Goal: Task Accomplishment & Management: Use online tool/utility

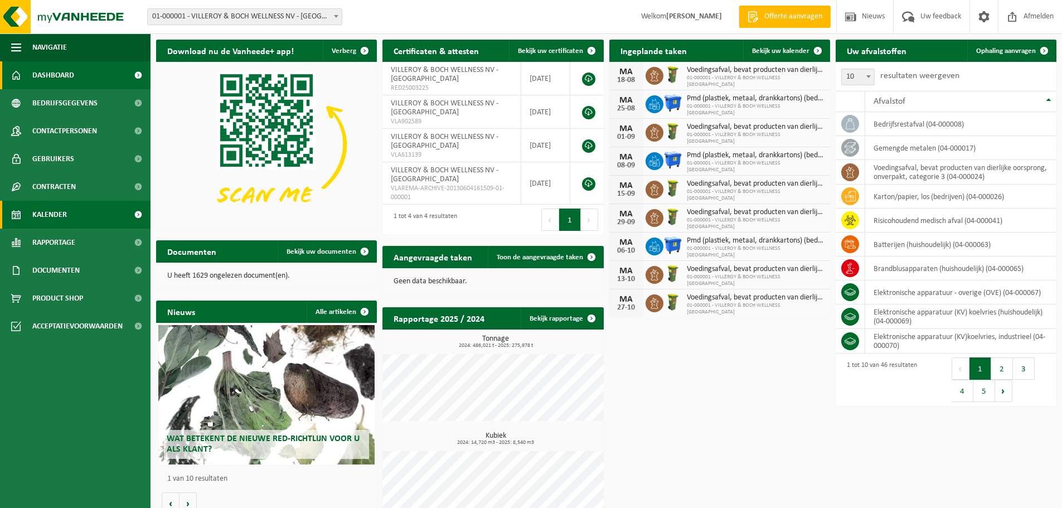
click at [57, 214] on span "Kalender" at bounding box center [49, 215] width 35 height 28
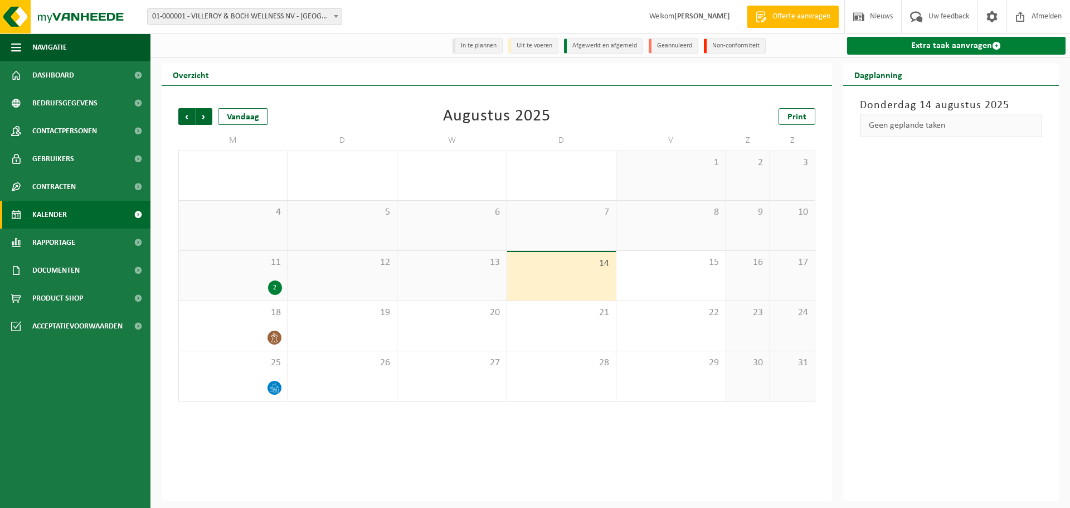
click at [921, 47] on link "Extra taak aanvragen" at bounding box center [956, 46] width 219 height 18
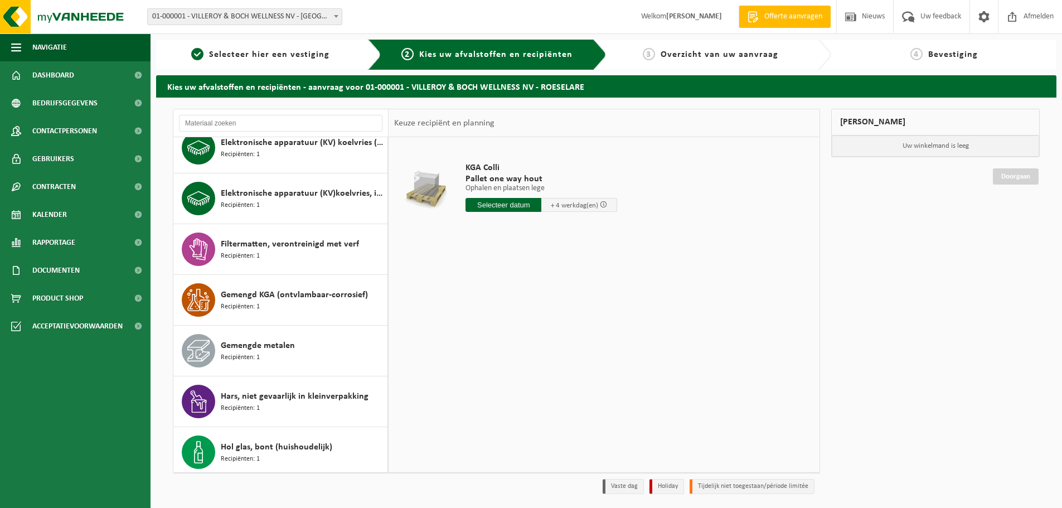
scroll to position [353, 0]
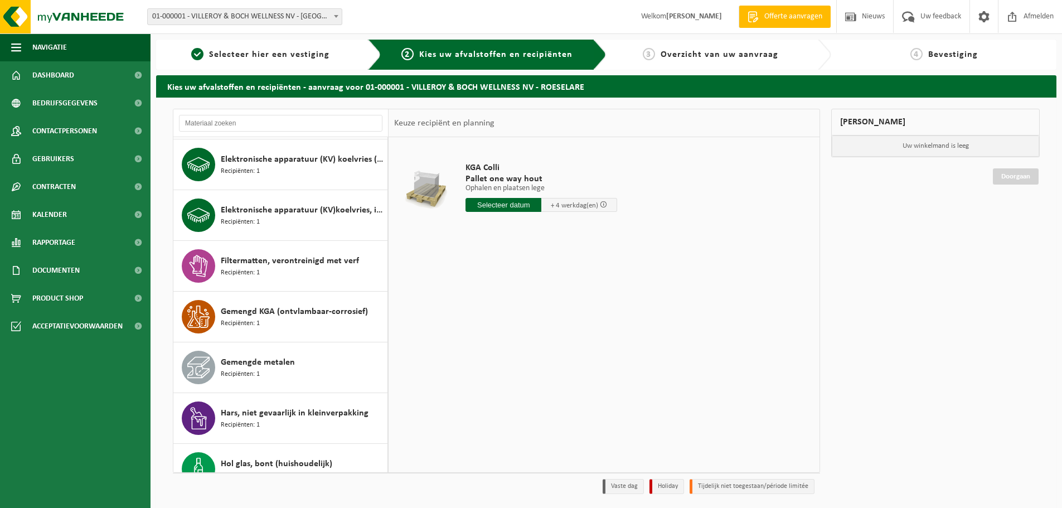
click at [336, 345] on div "Gemengde metalen Recipiënten: 1" at bounding box center [280, 367] width 215 height 50
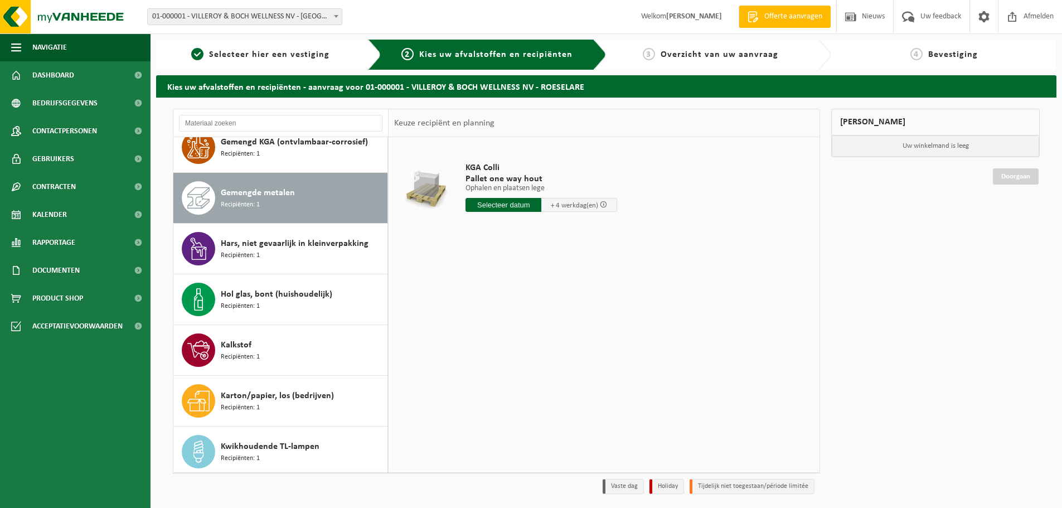
scroll to position [558, 0]
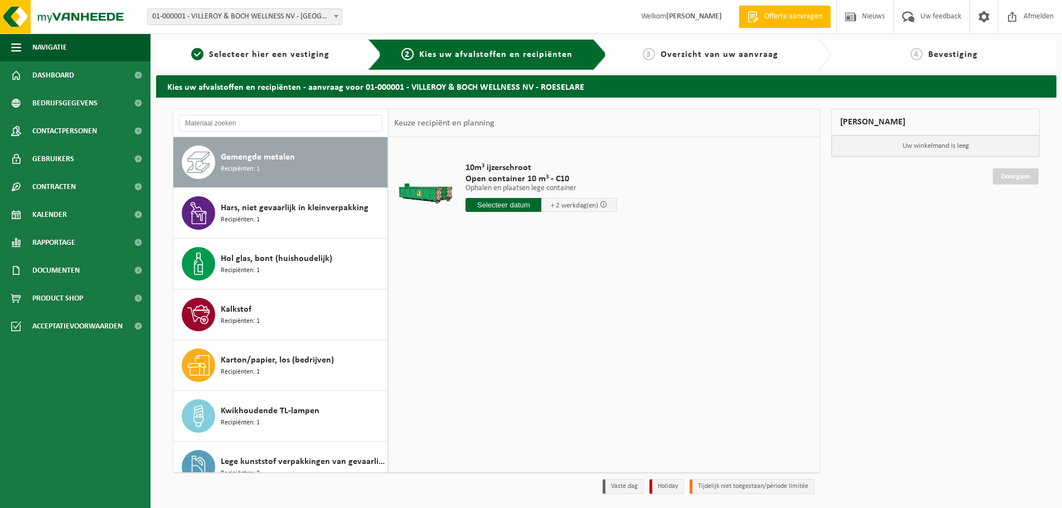
click at [492, 208] on input "text" at bounding box center [504, 205] width 76 height 14
click at [473, 320] on div "18" at bounding box center [476, 322] width 20 height 18
type input "Van 2025-08-18"
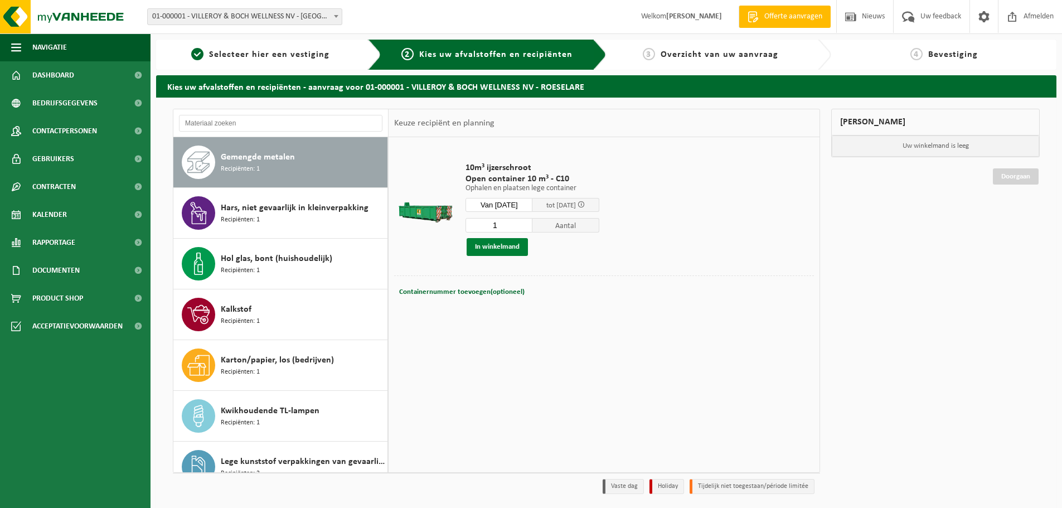
click at [488, 244] on button "In winkelmand" at bounding box center [497, 247] width 61 height 18
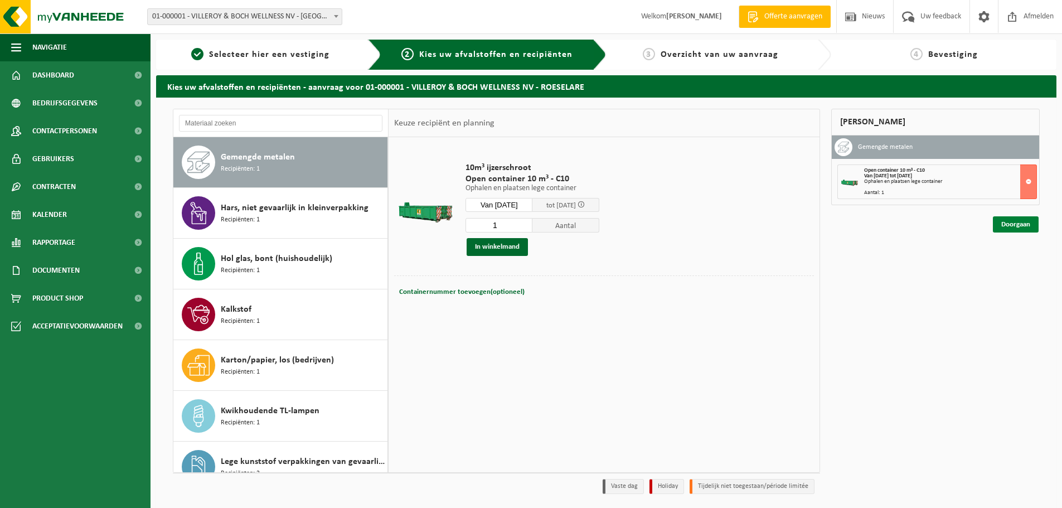
click at [1014, 225] on link "Doorgaan" at bounding box center [1016, 224] width 46 height 16
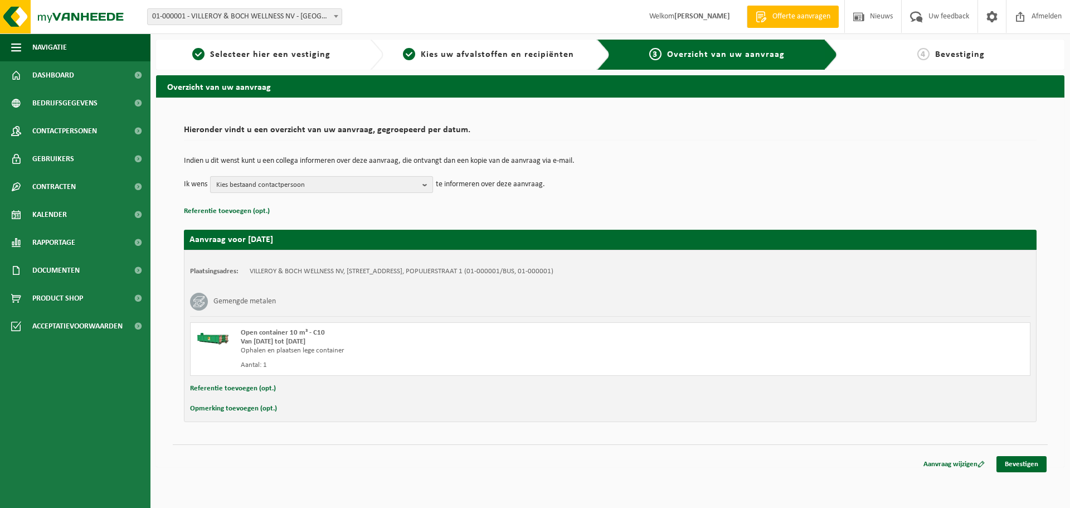
click at [423, 185] on b "button" at bounding box center [428, 185] width 10 height 16
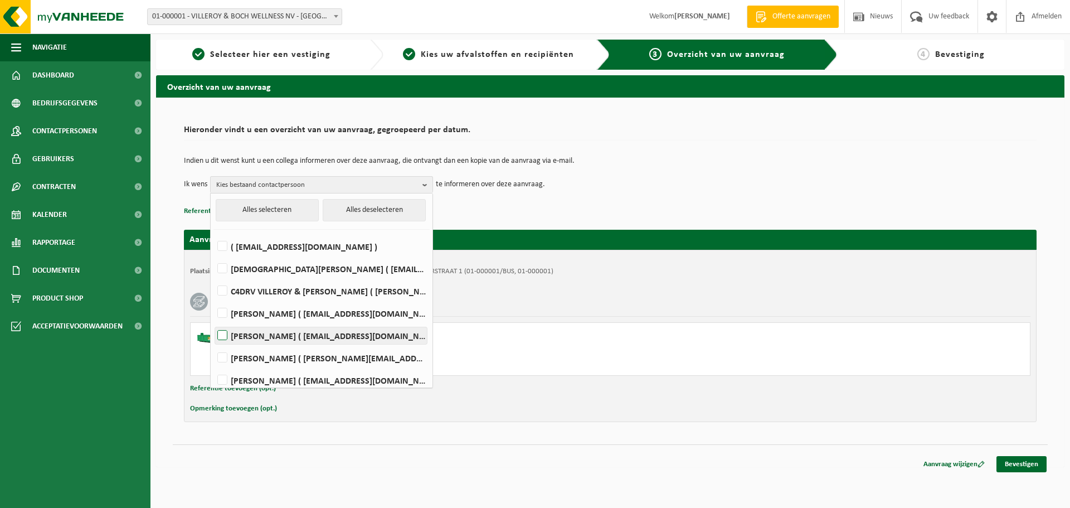
click at [225, 332] on label "GWENDOLINE HOLVOET ( vbrsl.incgoods@villeroy-boch.com )" at bounding box center [321, 335] width 212 height 17
click at [214, 322] on input "GWENDOLINE HOLVOET ( vbrsl.incgoods@villeroy-boch.com )" at bounding box center [213, 321] width 1 height 1
checkbox input "true"
click at [710, 183] on td "Ik wens GWENDOLINE HOLVOET Alles selecteren Alles deselecteren ( invoices@ville…" at bounding box center [610, 184] width 853 height 17
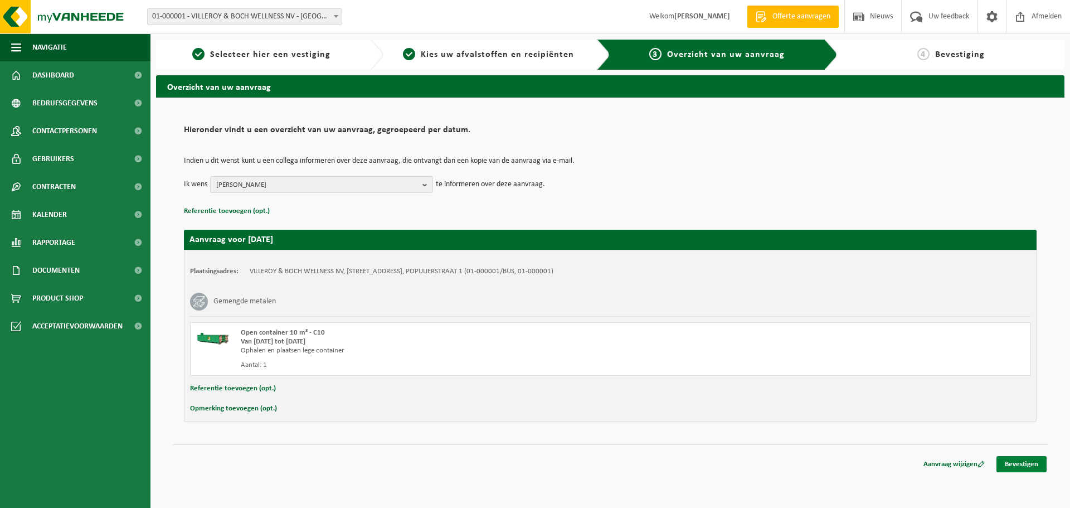
click at [1032, 462] on link "Bevestigen" at bounding box center [1022, 464] width 50 height 16
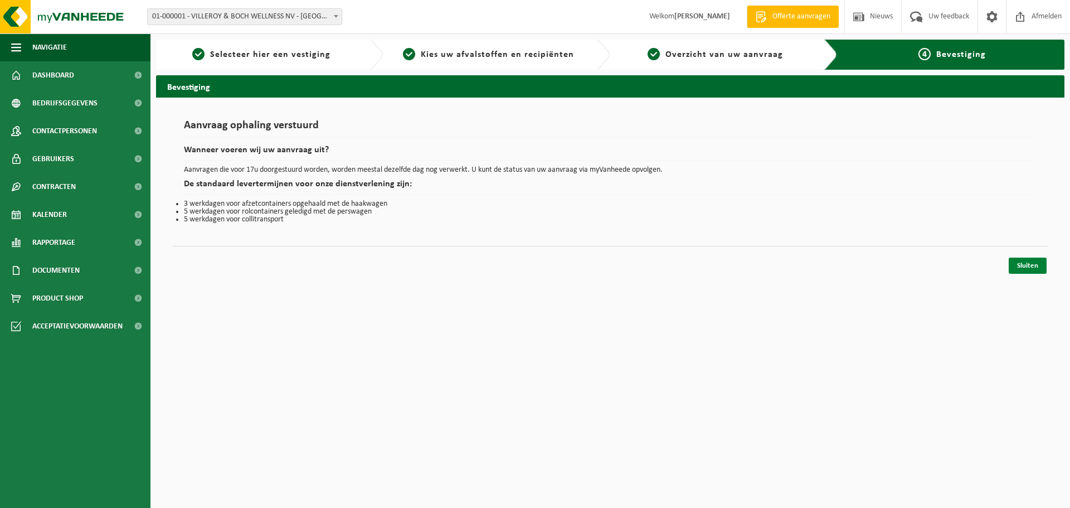
click at [1017, 268] on link "Sluiten" at bounding box center [1028, 266] width 38 height 16
